Goal: Task Accomplishment & Management: Manage account settings

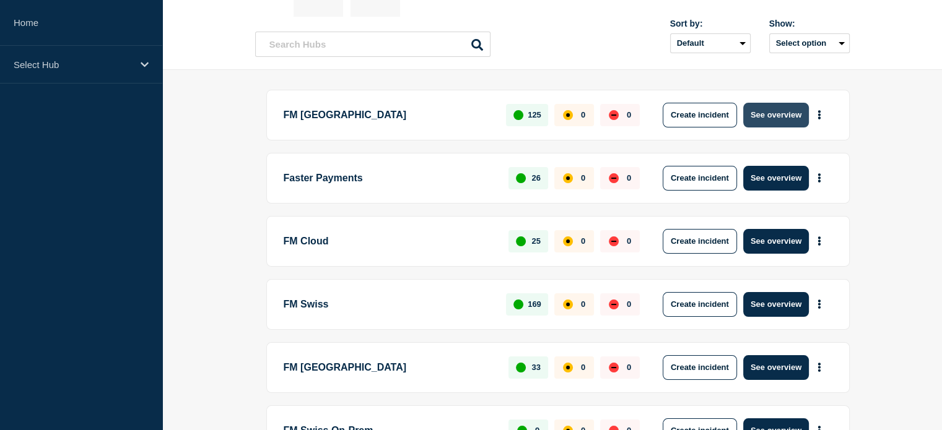
scroll to position [124, 0]
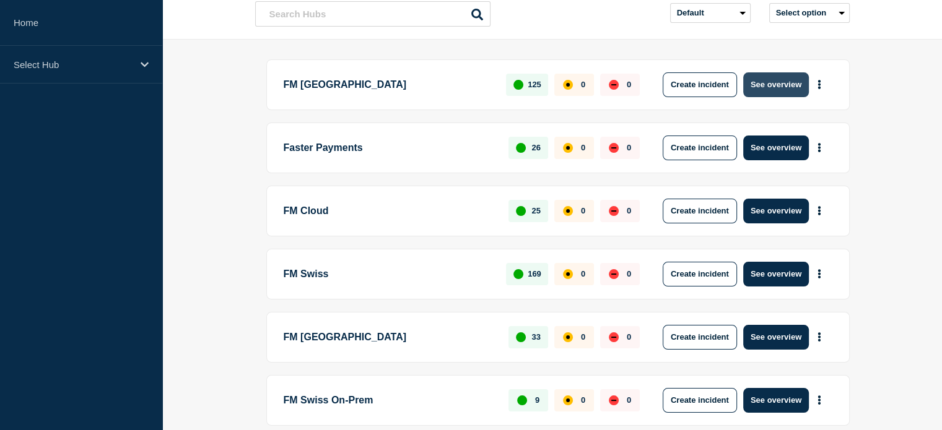
click at [777, 85] on button "See overview" at bounding box center [776, 84] width 66 height 25
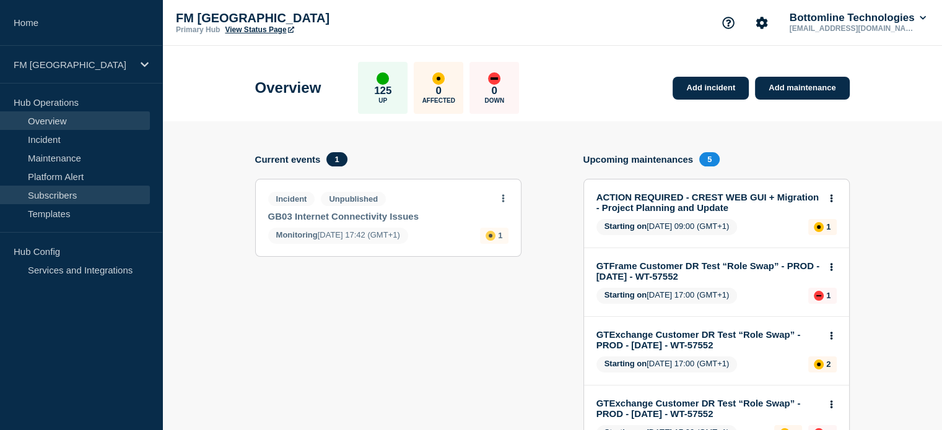
click at [69, 196] on link "Subscribers" at bounding box center [75, 195] width 150 height 19
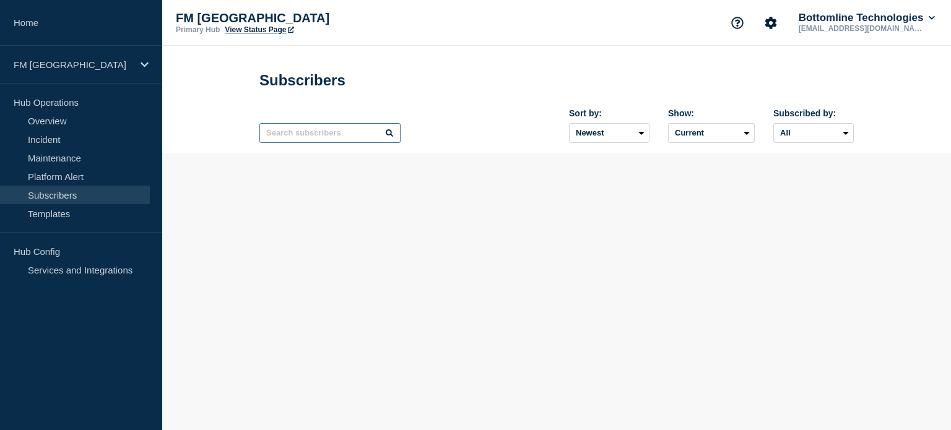
click at [334, 138] on input "text" at bounding box center [329, 133] width 141 height 20
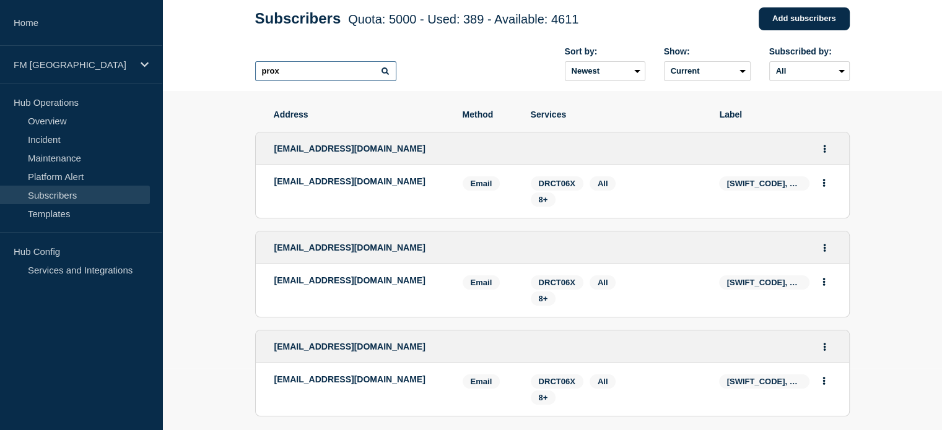
scroll to position [124, 0]
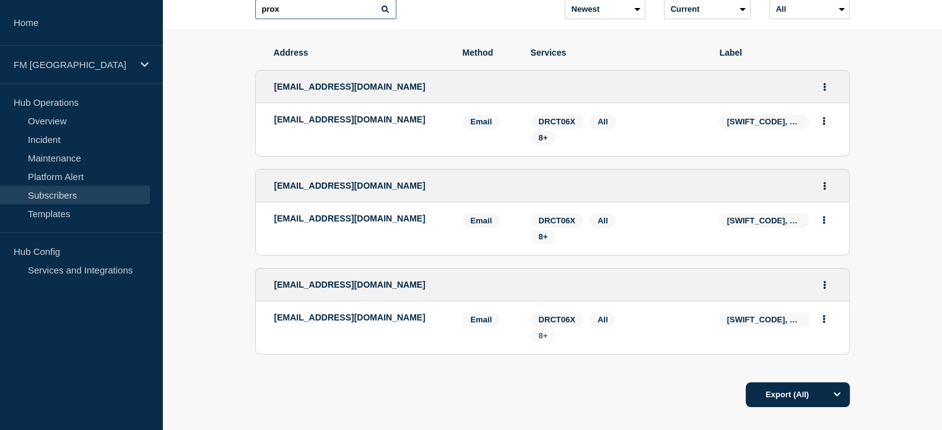
type input "prox"
click at [547, 343] on span "8+" at bounding box center [543, 336] width 25 height 14
